Goal: Task Accomplishment & Management: Manage account settings

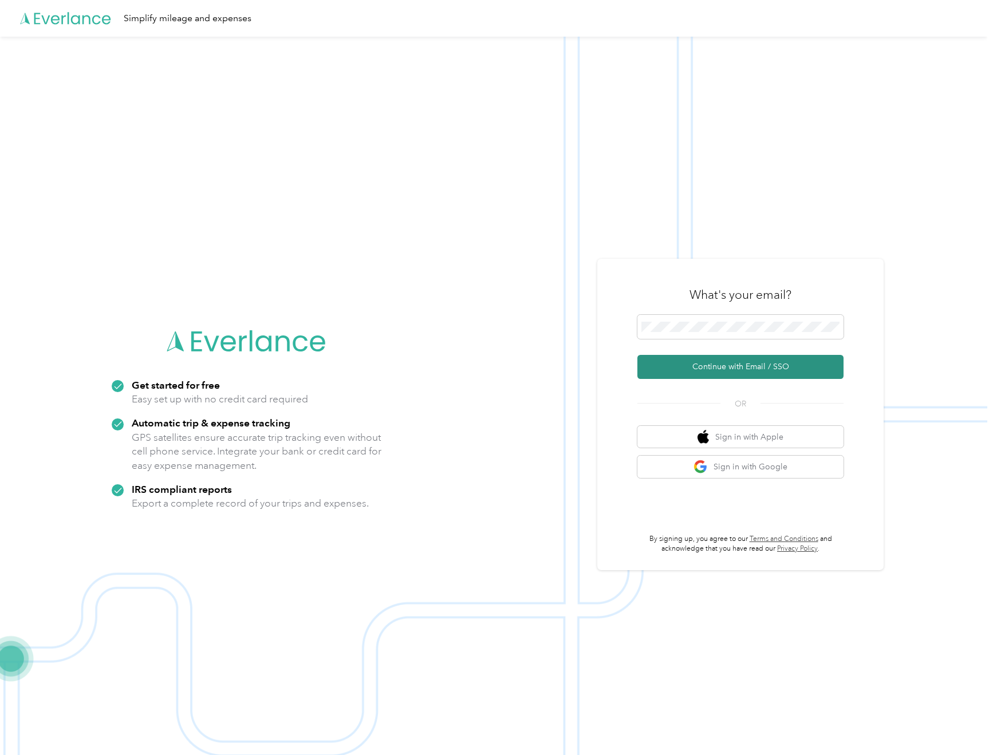
click at [742, 367] on button "Continue with Email / SSO" at bounding box center [740, 367] width 206 height 24
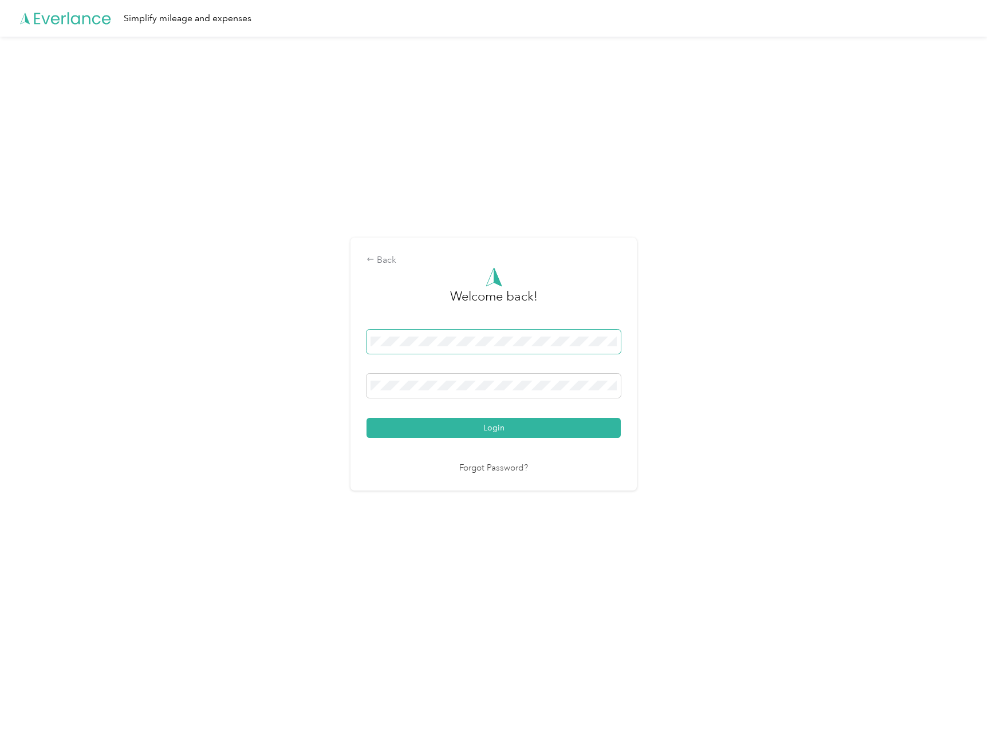
click at [607, 344] on img at bounding box center [603, 341] width 9 height 9
click at [607, 385] on div "1" at bounding box center [603, 385] width 9 height 9
click at [514, 433] on button "Login" at bounding box center [493, 428] width 254 height 20
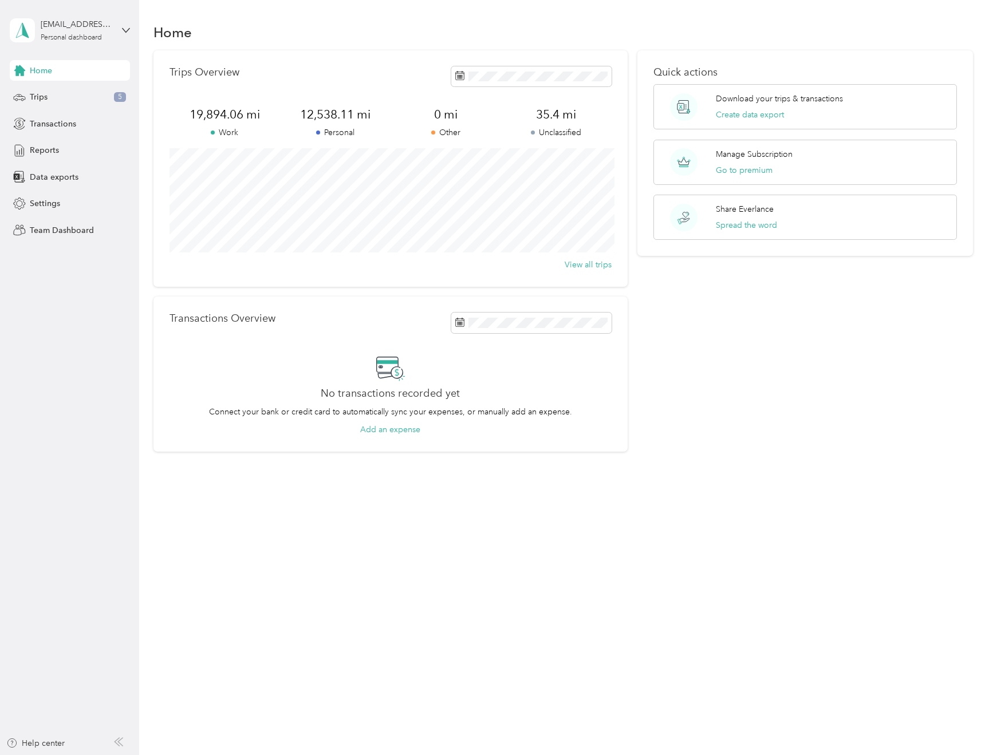
drag, startPoint x: 908, startPoint y: 361, endPoint x: 846, endPoint y: 334, distance: 68.2
click at [900, 358] on div "Quick actions Download your trips & transactions Create data export Manage Subs…" at bounding box center [804, 251] width 335 height 402
click at [37, 96] on span "Trips" at bounding box center [39, 97] width 18 height 12
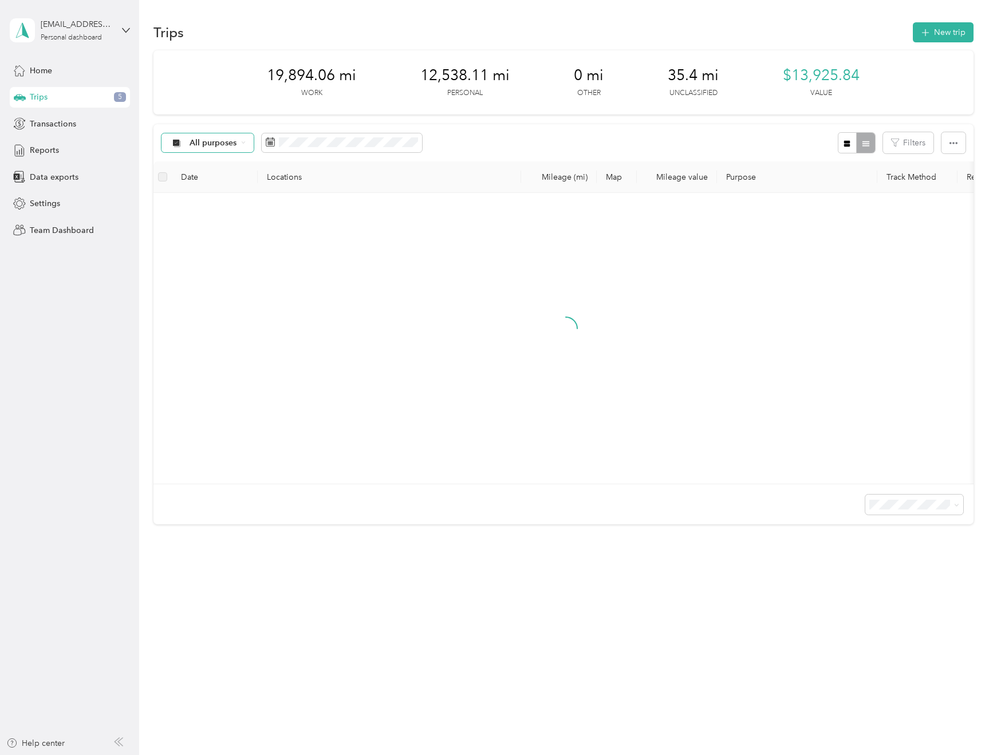
click at [246, 142] on div "All purposes" at bounding box center [207, 142] width 93 height 19
click at [211, 200] on span "Work" at bounding box center [218, 204] width 56 height 12
click at [252, 203] on icon at bounding box center [254, 208] width 11 height 11
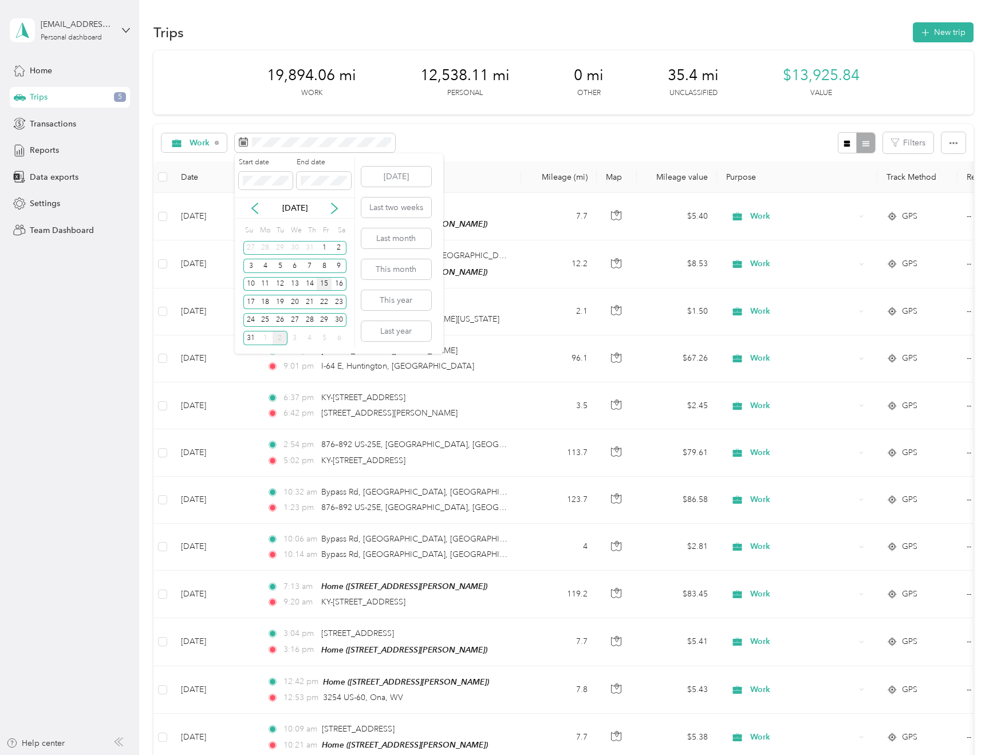
click at [325, 282] on div "15" at bounding box center [324, 284] width 15 height 14
click at [331, 207] on icon at bounding box center [334, 208] width 11 height 11
click at [281, 246] on div "2" at bounding box center [279, 248] width 15 height 14
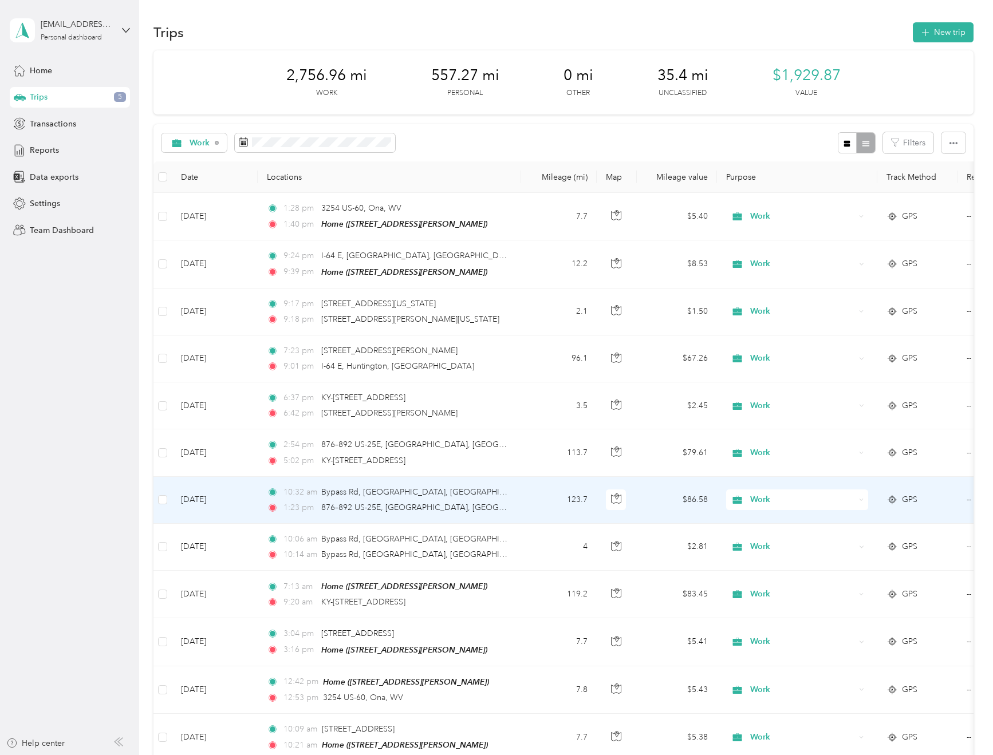
click at [899, 514] on td "GPS" at bounding box center [917, 500] width 80 height 47
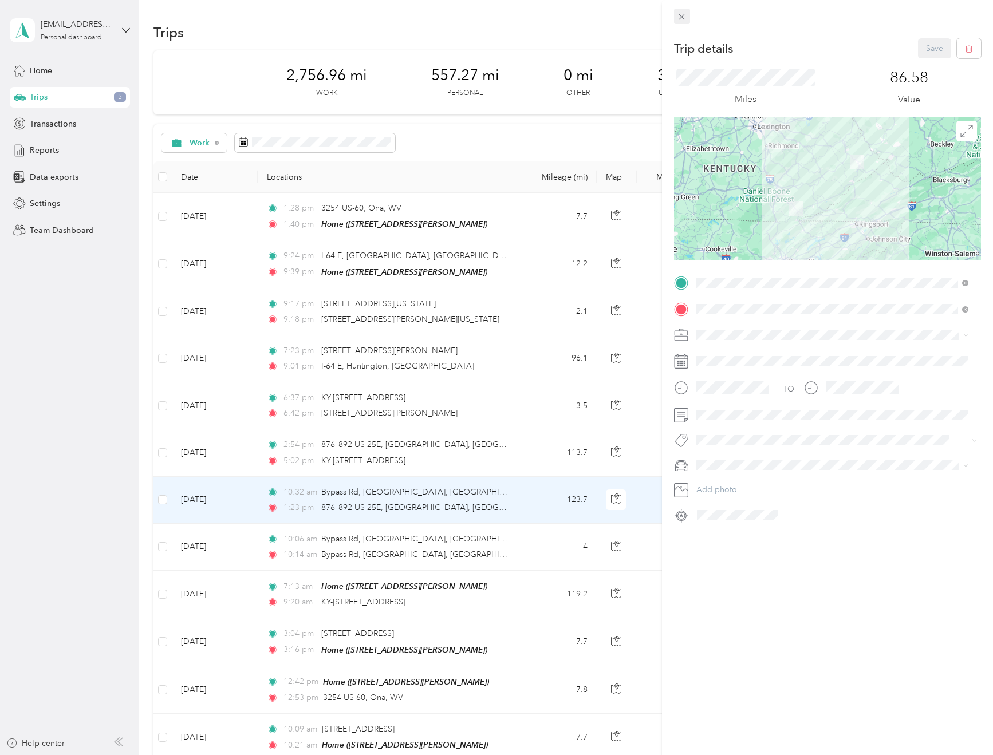
click at [680, 15] on icon at bounding box center [682, 17] width 6 height 6
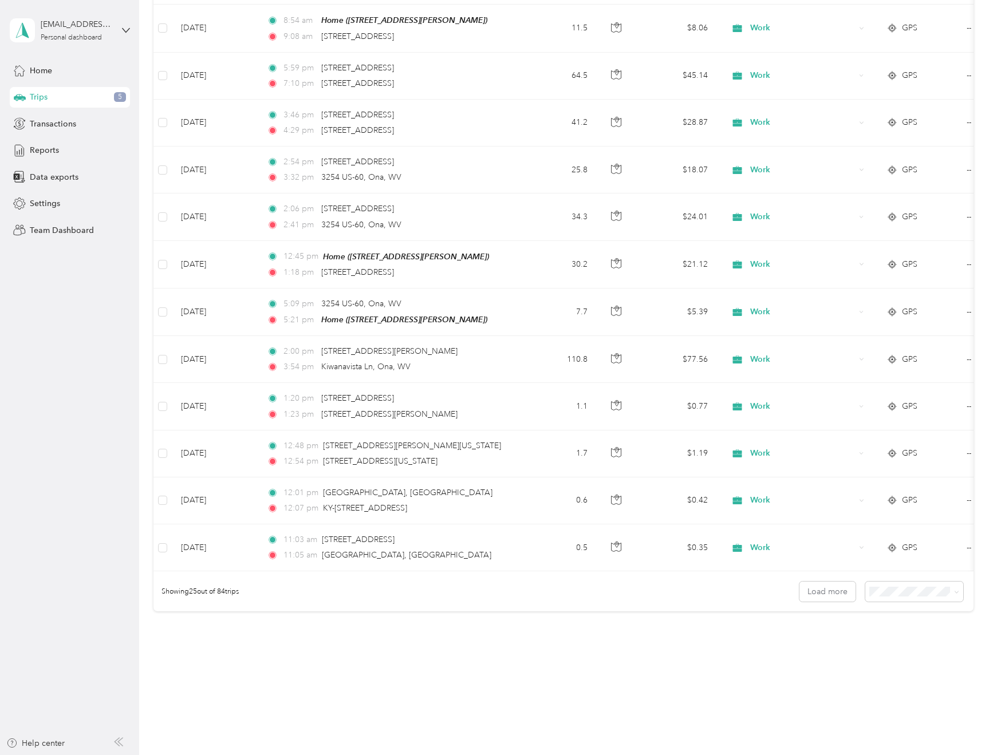
scroll to position [816, 0]
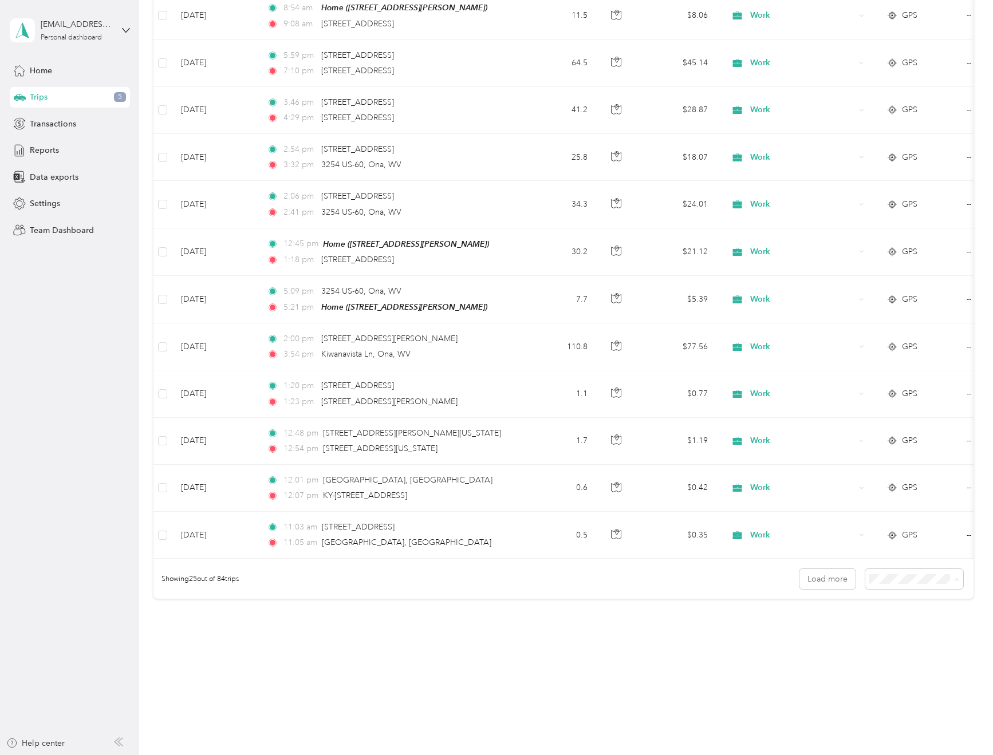
drag, startPoint x: 890, startPoint y: 639, endPoint x: 884, endPoint y: 631, distance: 9.8
click at [888, 637] on span "100 per load" at bounding box center [893, 638] width 47 height 10
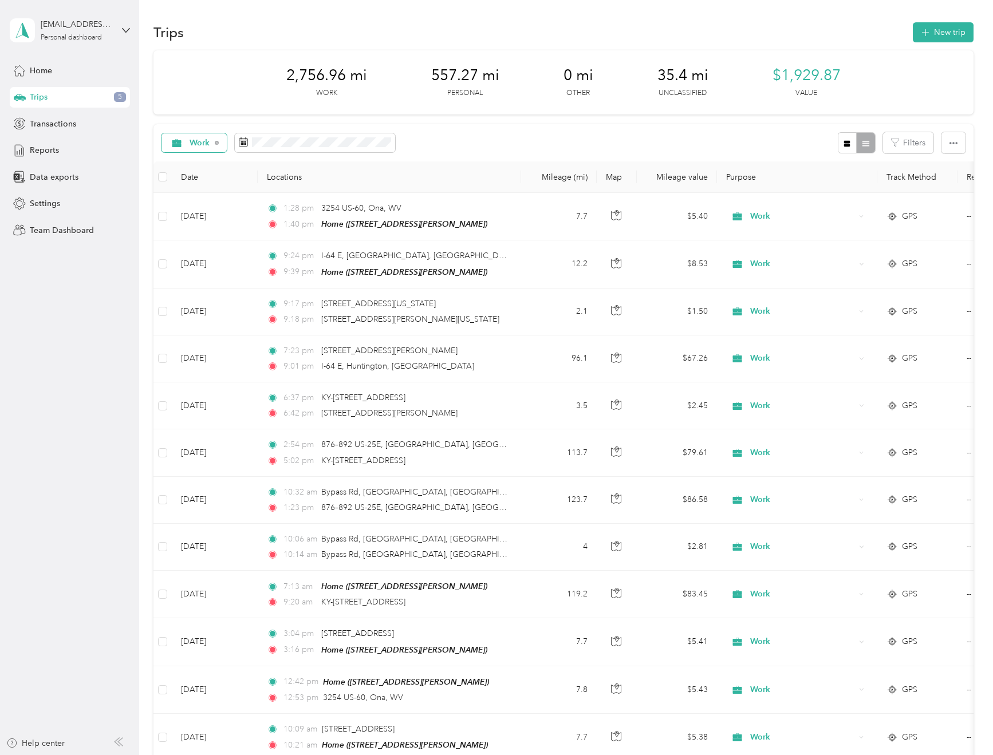
click at [218, 141] on icon at bounding box center [217, 143] width 5 height 5
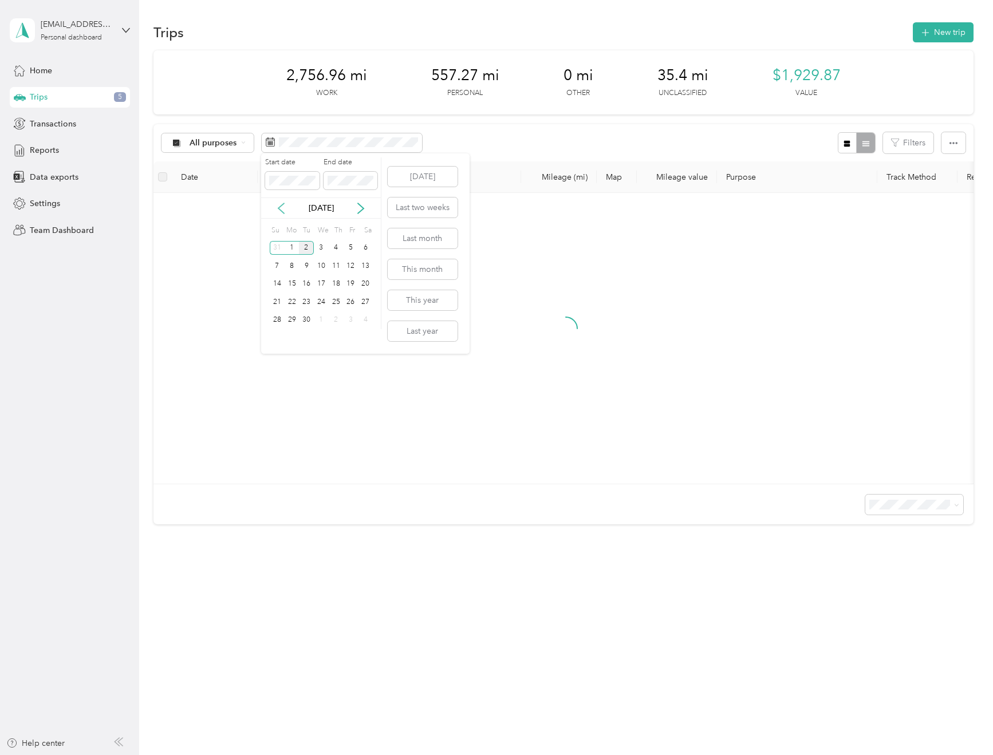
click at [280, 206] on icon at bounding box center [281, 208] width 6 height 10
click at [366, 301] on div "23" at bounding box center [365, 302] width 15 height 14
click at [361, 172] on span at bounding box center [350, 181] width 54 height 18
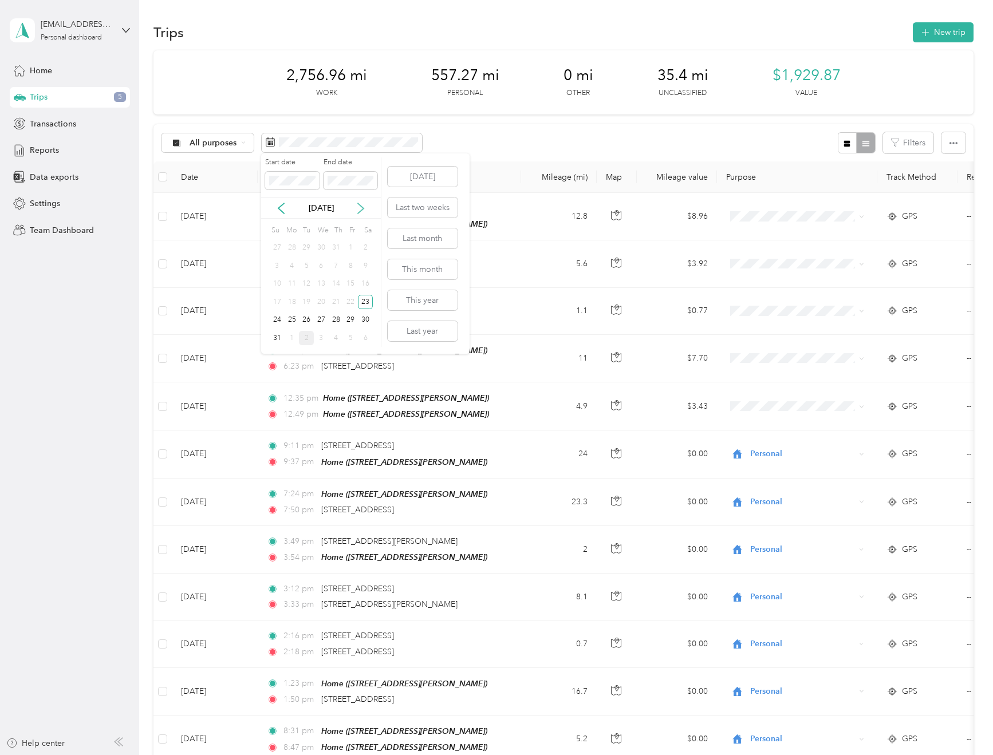
click at [364, 204] on icon at bounding box center [360, 208] width 11 height 11
click at [307, 250] on div "2" at bounding box center [306, 248] width 15 height 14
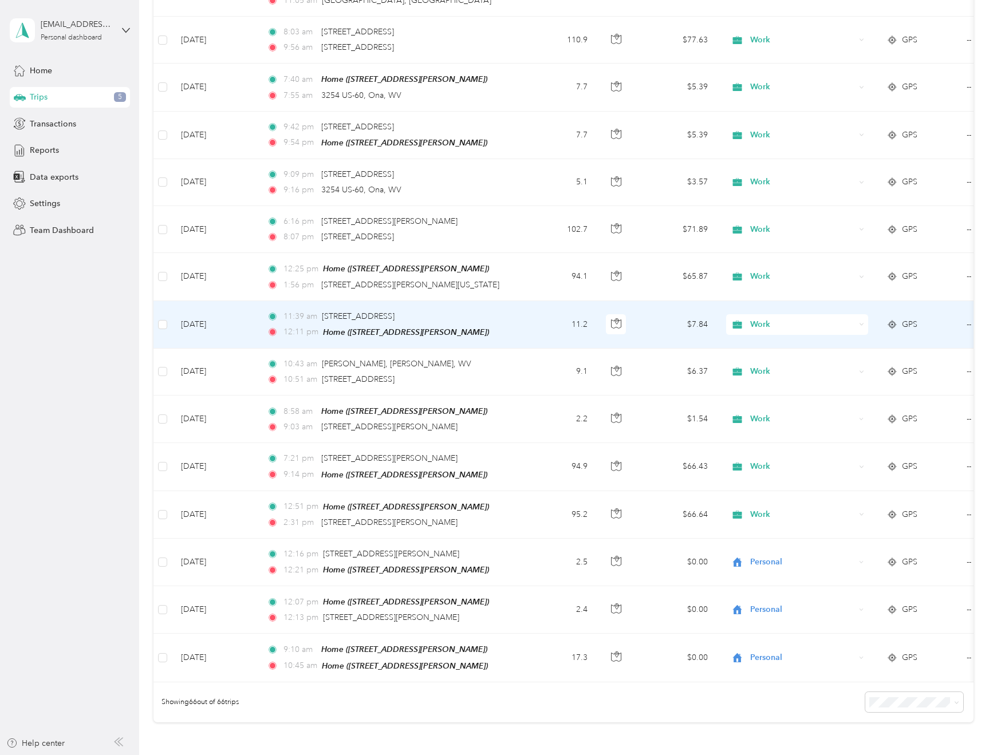
scroll to position [2739, 0]
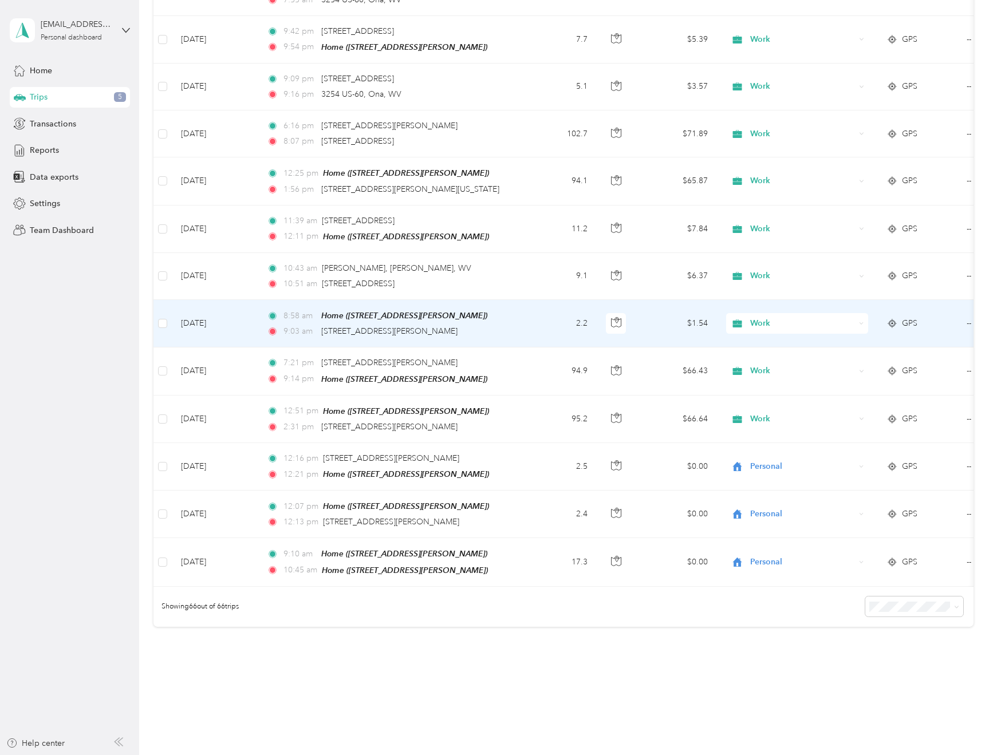
click at [765, 317] on span "Work" at bounding box center [802, 323] width 105 height 13
click at [767, 331] on span "Personal" at bounding box center [808, 328] width 106 height 12
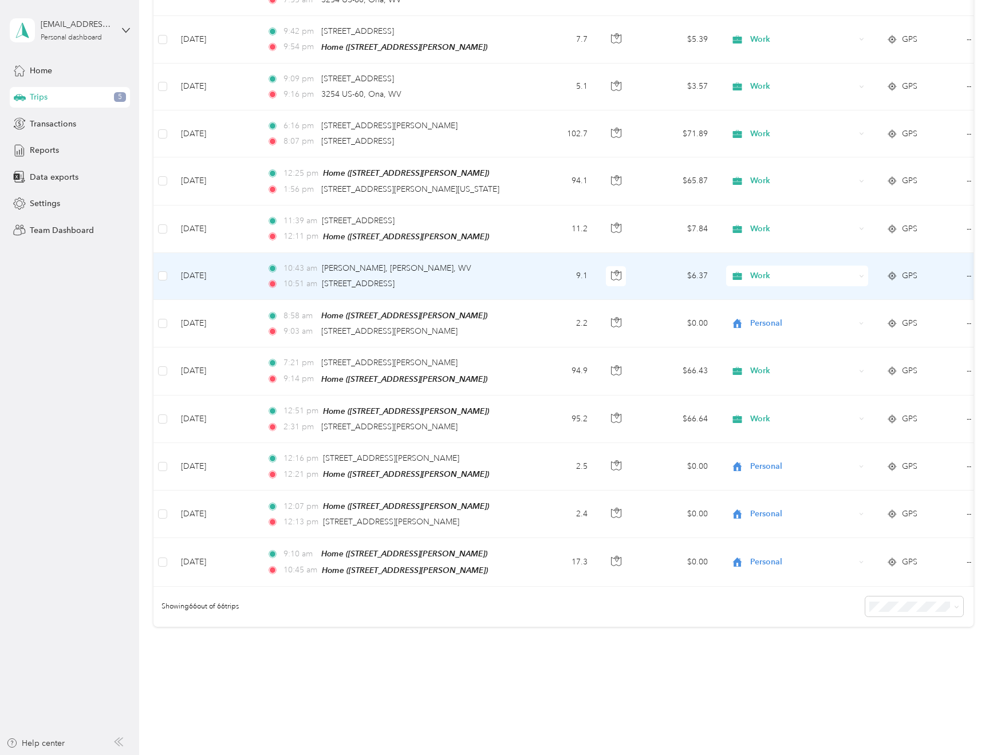
click at [759, 270] on span "Work" at bounding box center [802, 276] width 105 height 13
click at [771, 287] on span "Personal" at bounding box center [808, 284] width 106 height 12
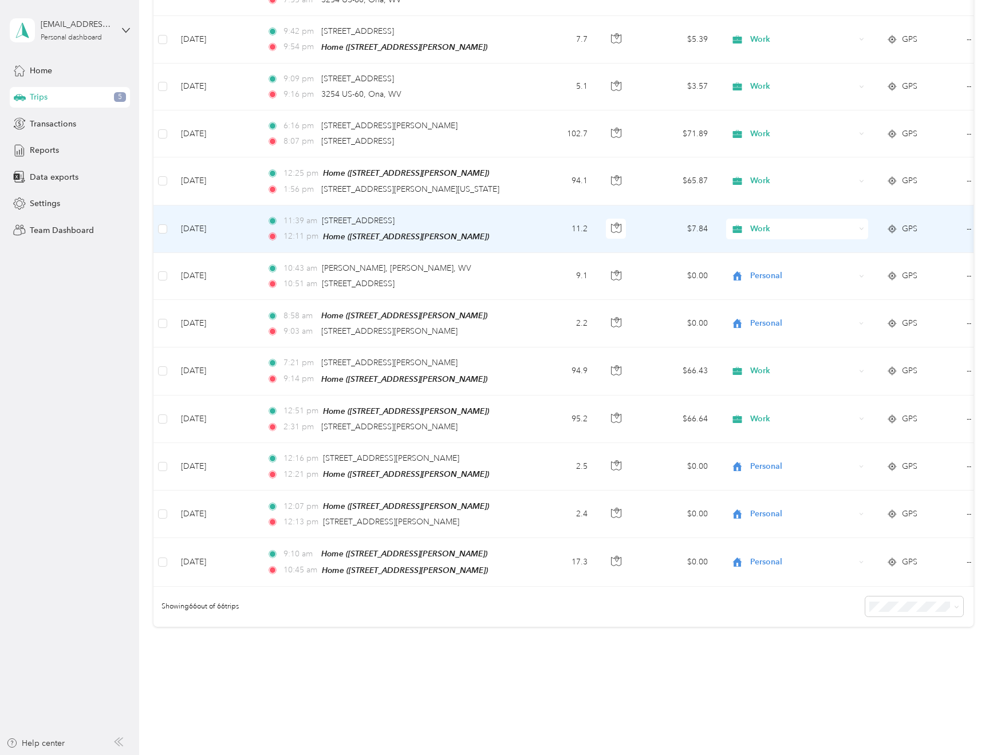
click at [765, 223] on span "Work" at bounding box center [802, 229] width 105 height 13
click at [772, 236] on span "Personal" at bounding box center [808, 237] width 106 height 12
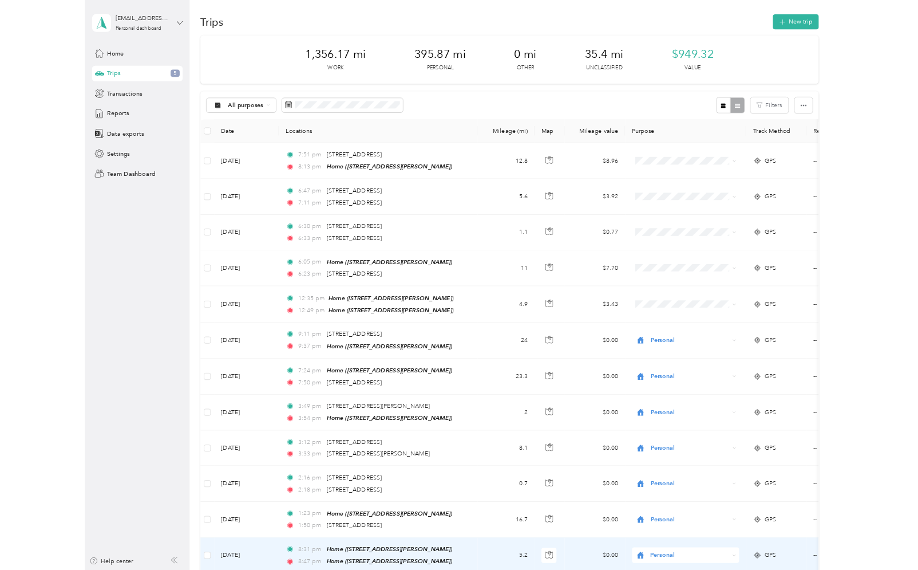
scroll to position [0, 0]
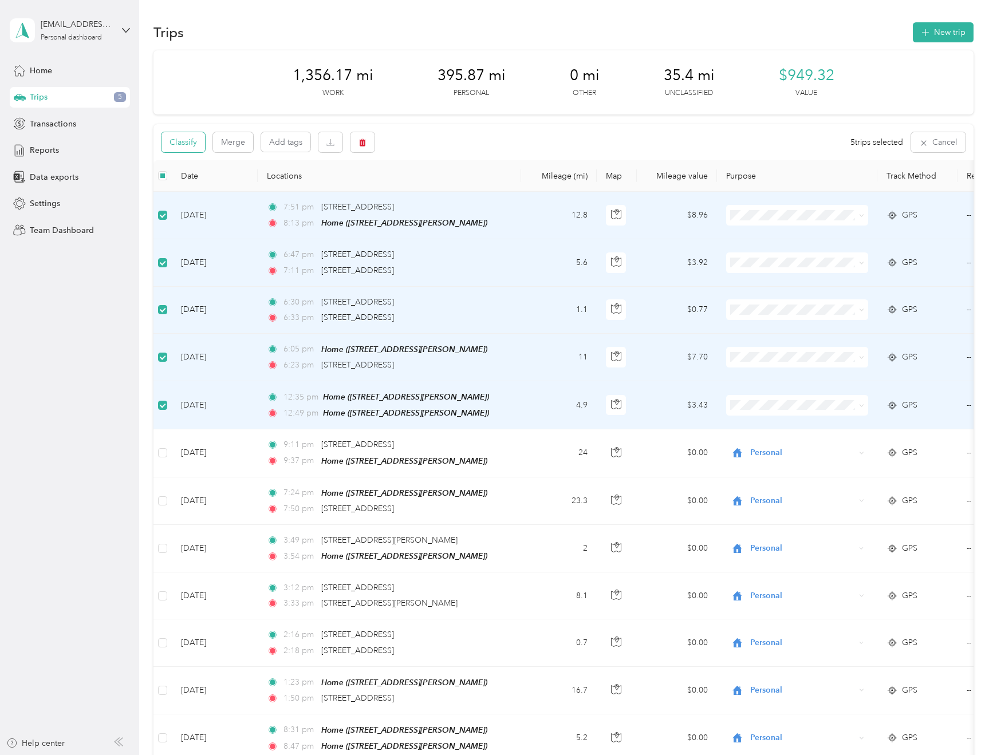
click at [184, 141] on button "Classify" at bounding box center [183, 142] width 44 height 20
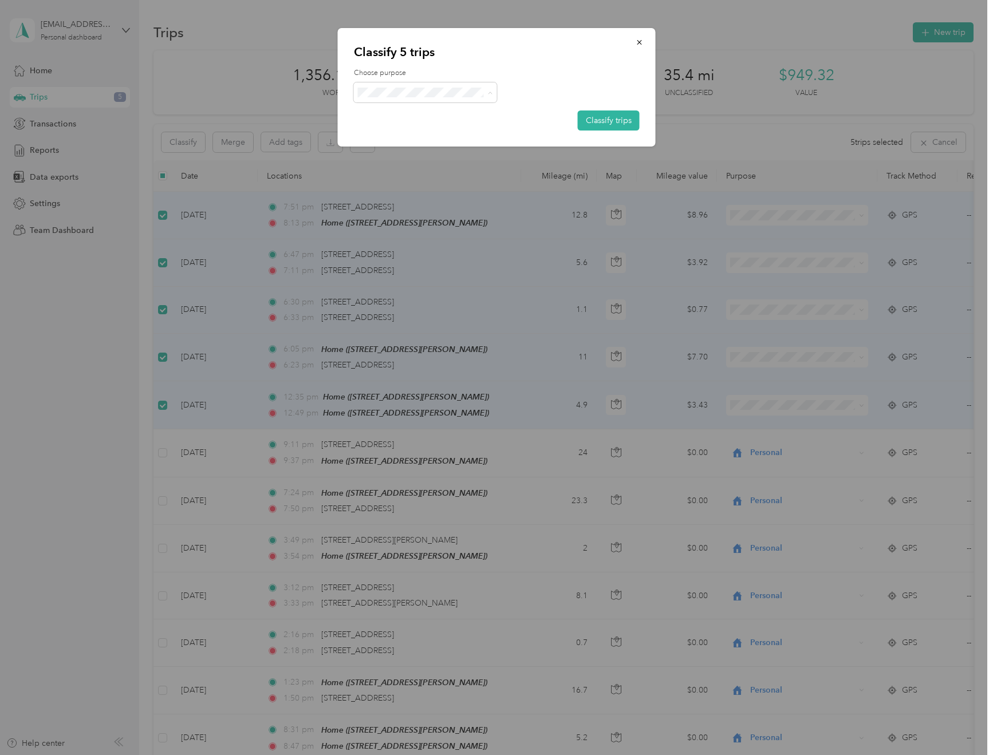
drag, startPoint x: 394, startPoint y: 136, endPoint x: 400, endPoint y: 137, distance: 5.8
click at [394, 136] on li "Personal" at bounding box center [425, 134] width 143 height 20
click at [617, 120] on button "Classify trips" at bounding box center [609, 120] width 62 height 20
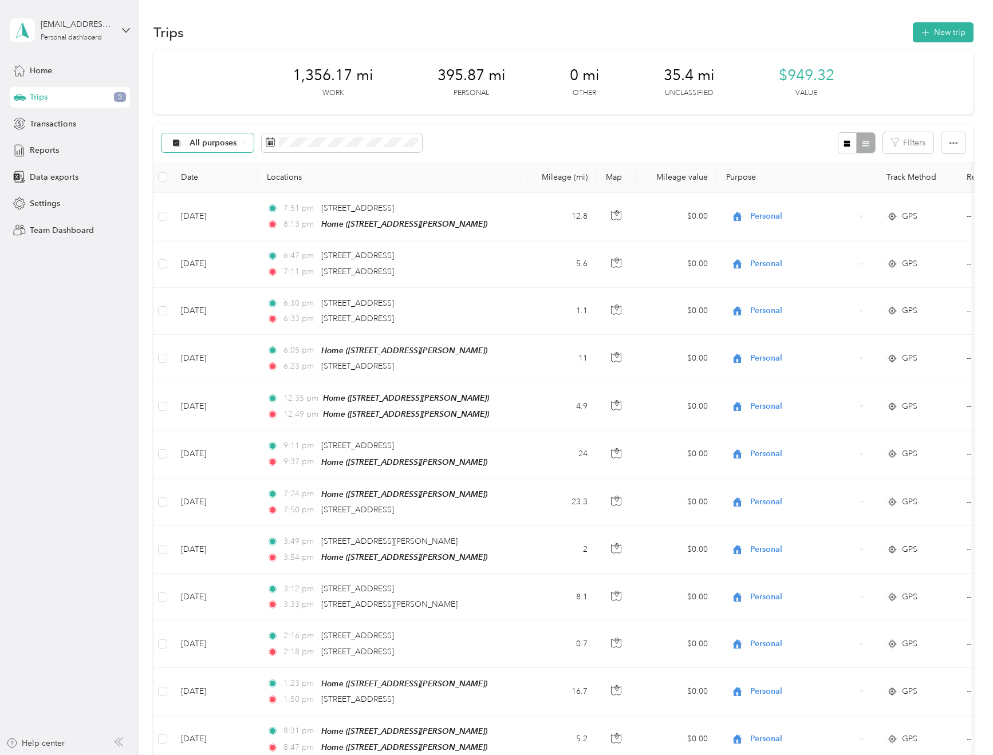
click at [228, 141] on span "All purposes" at bounding box center [213, 143] width 48 height 8
click at [203, 203] on span "Work" at bounding box center [218, 204] width 56 height 12
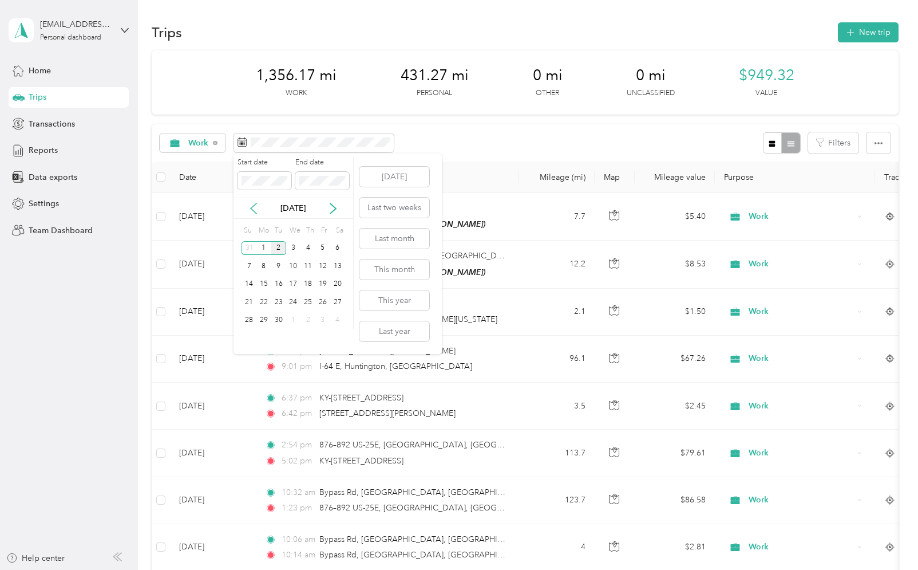
click at [250, 207] on icon at bounding box center [253, 208] width 11 height 11
click at [262, 266] on div "4" at bounding box center [263, 266] width 15 height 14
click at [335, 206] on icon at bounding box center [332, 208] width 11 height 11
click at [274, 248] on div "2" at bounding box center [278, 248] width 15 height 14
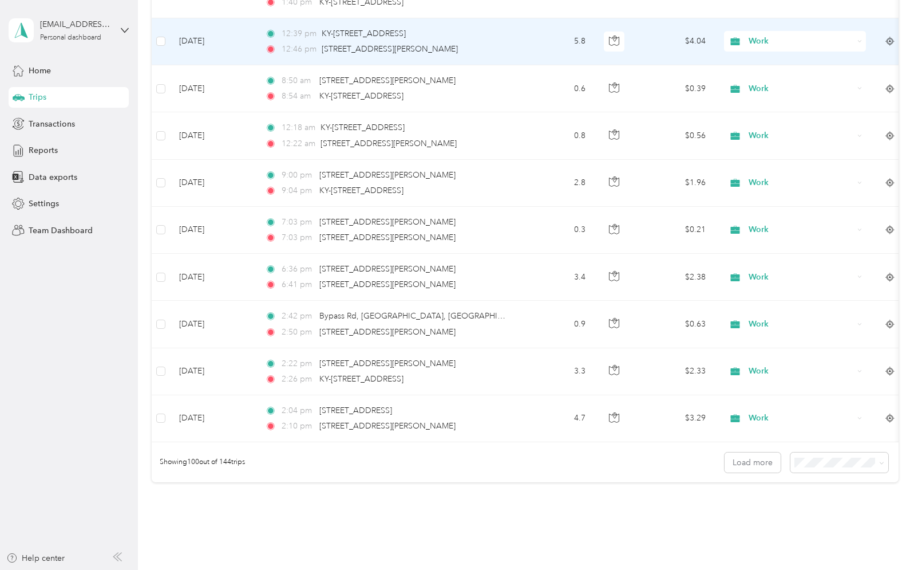
scroll to position [4519, 0]
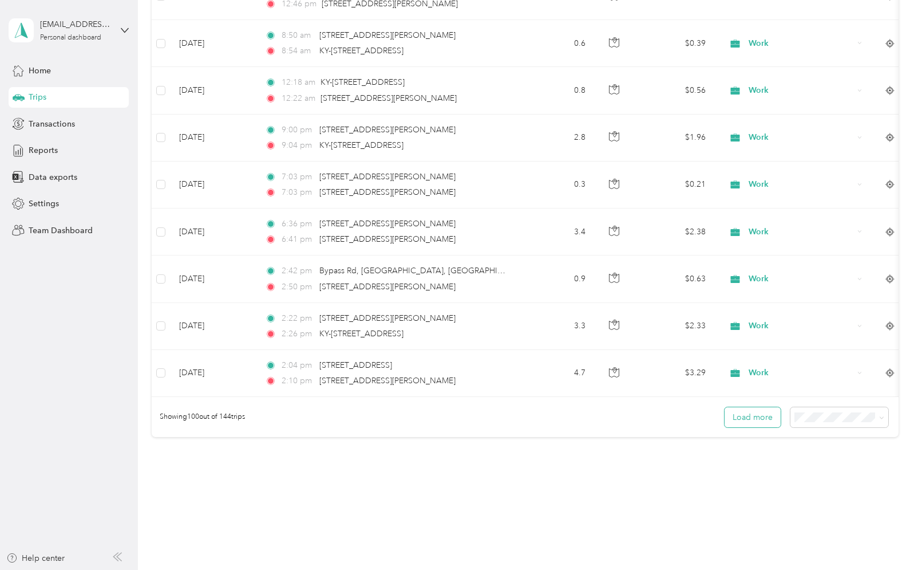
click at [757, 407] on button "Load more" at bounding box center [753, 417] width 56 height 20
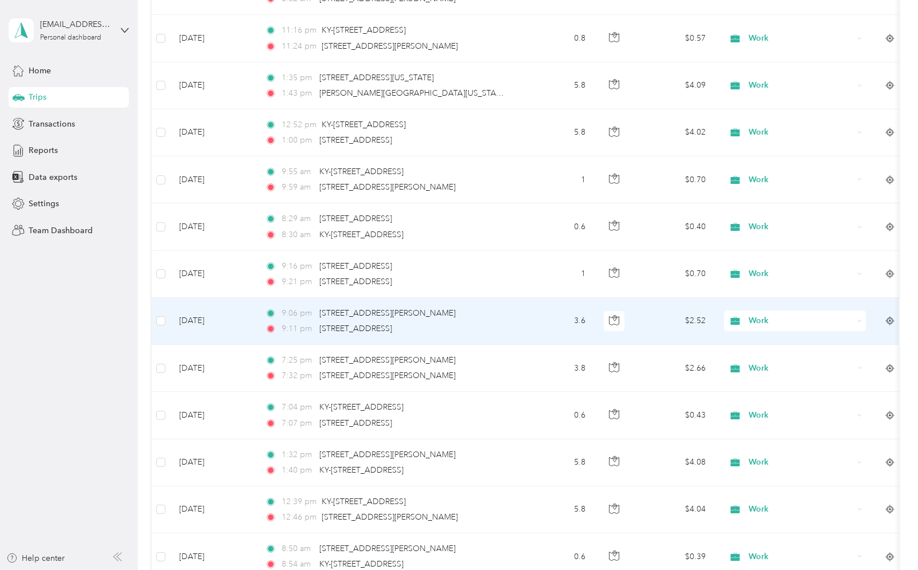
scroll to position [4102, 0]
